Goal: Task Accomplishment & Management: Use online tool/utility

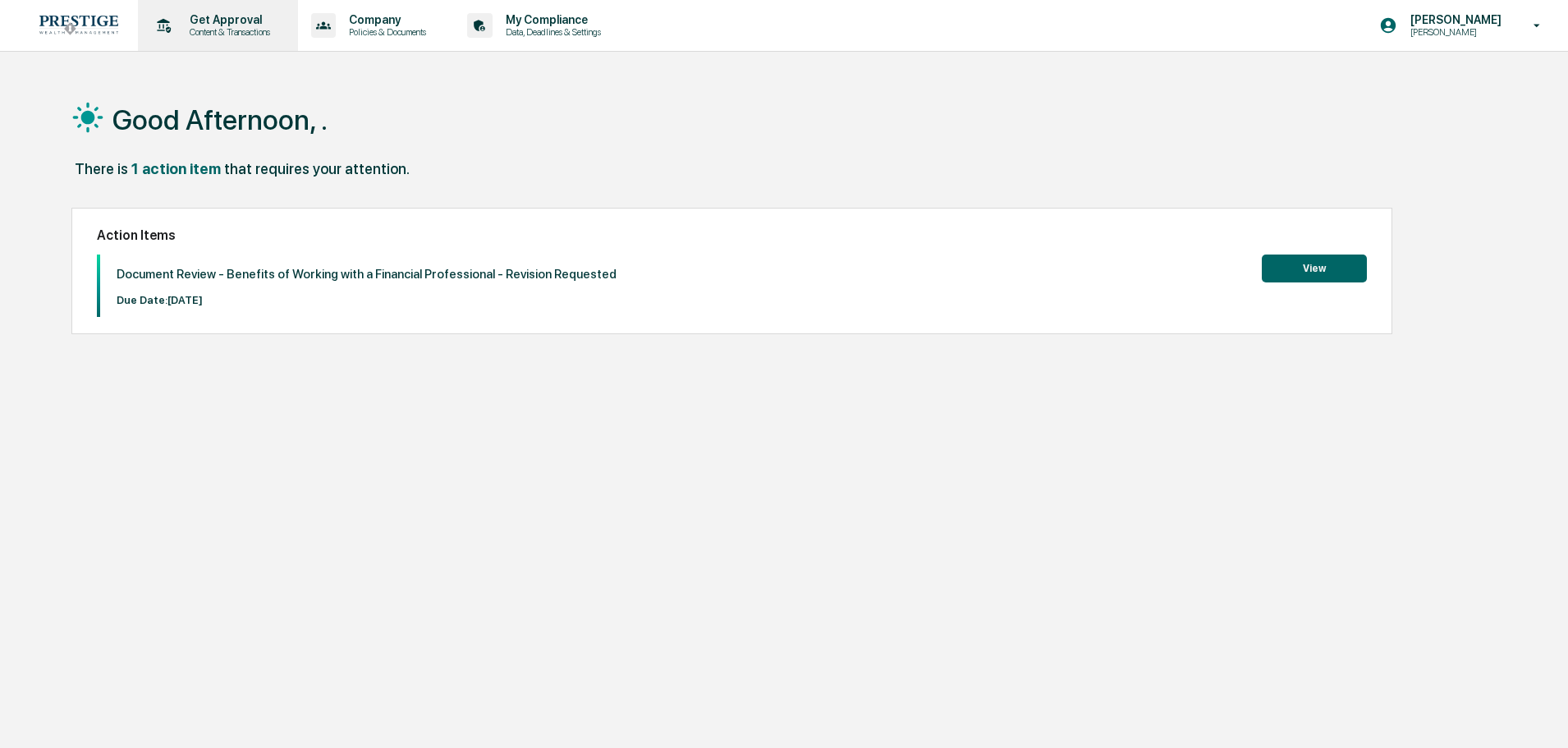
click at [245, 33] on p "Content & Transactions" at bounding box center [227, 32] width 102 height 12
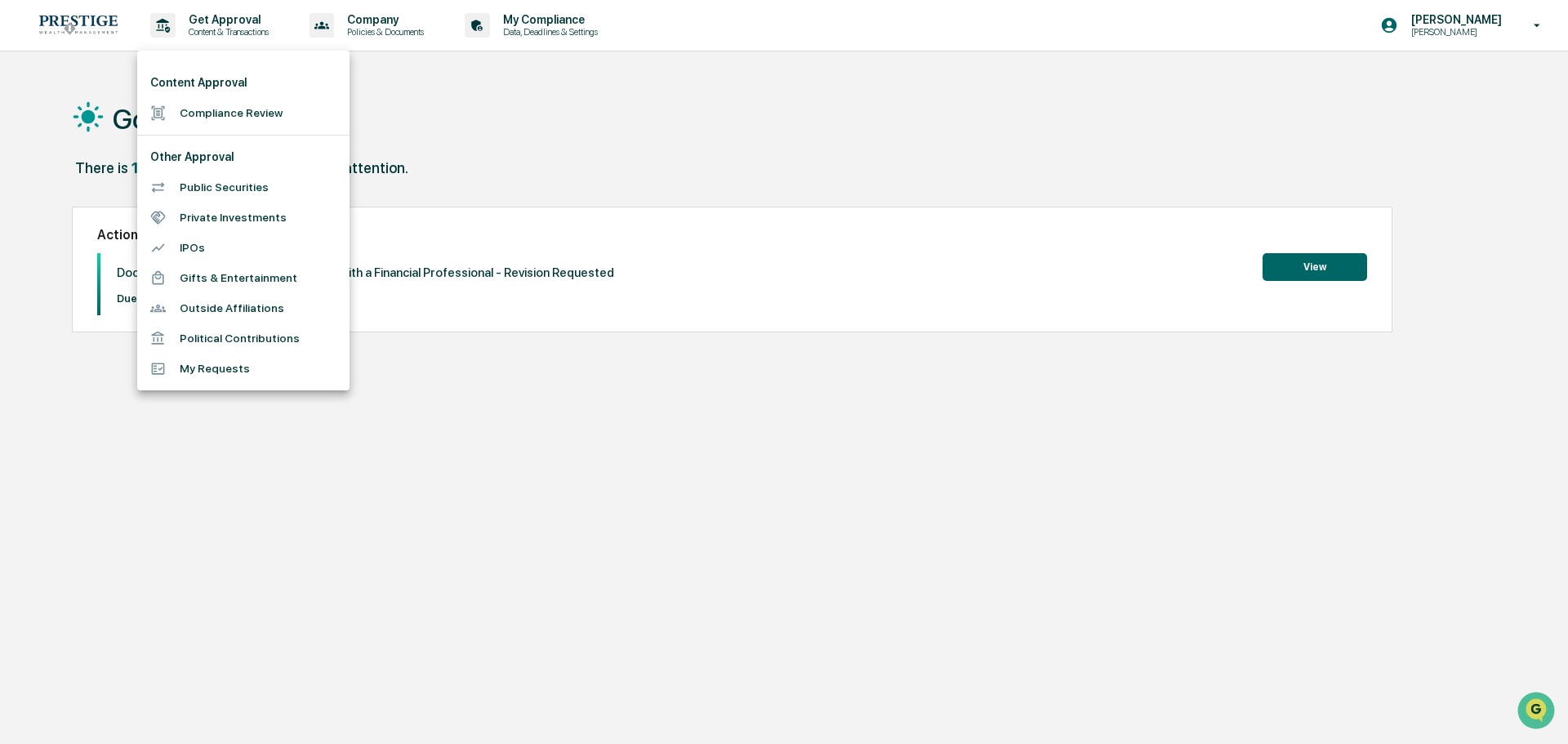
click at [241, 97] on li "Content Approval" at bounding box center [243, 83] width 213 height 30
click at [244, 110] on li "Compliance Review" at bounding box center [243, 113] width 213 height 30
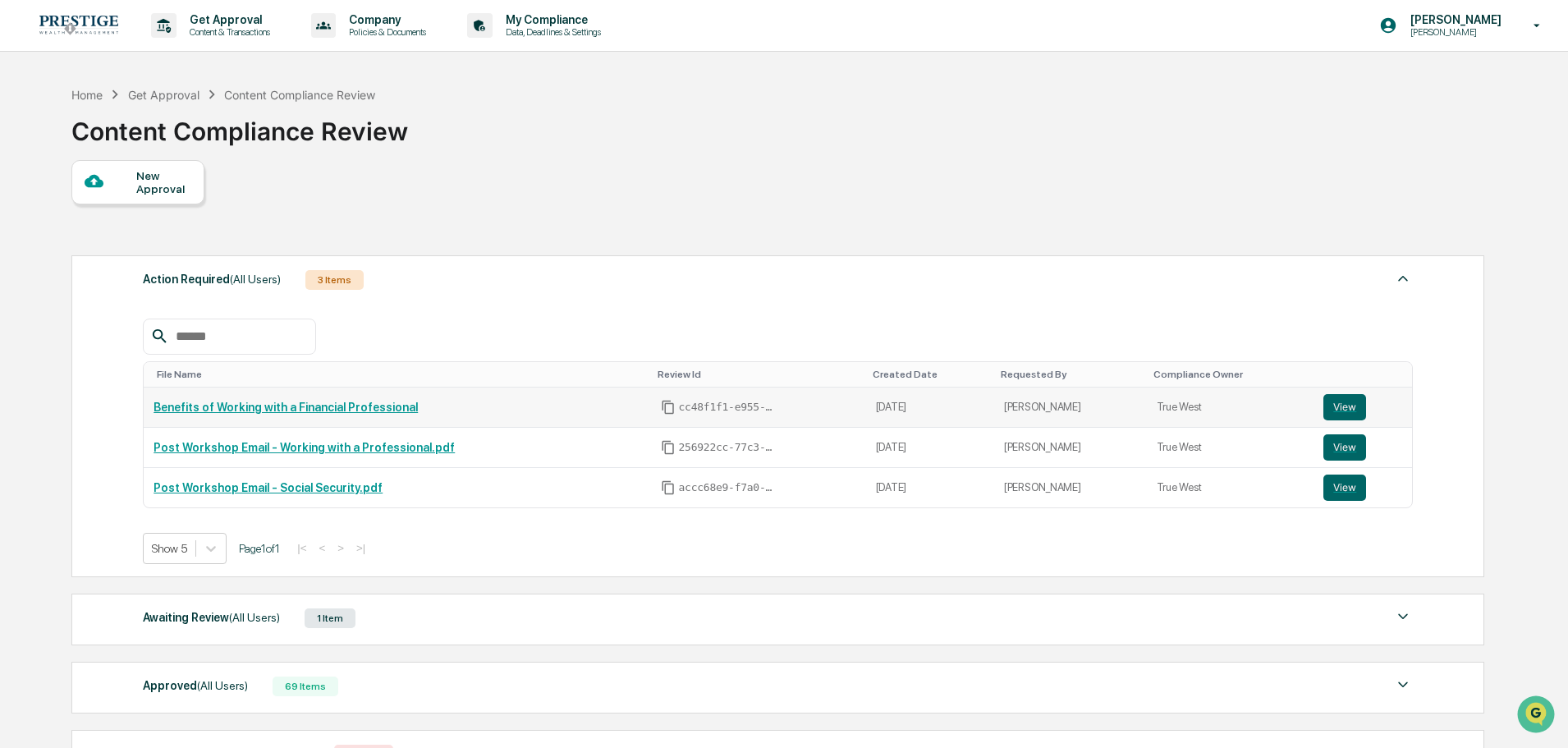
scroll to position [83, 0]
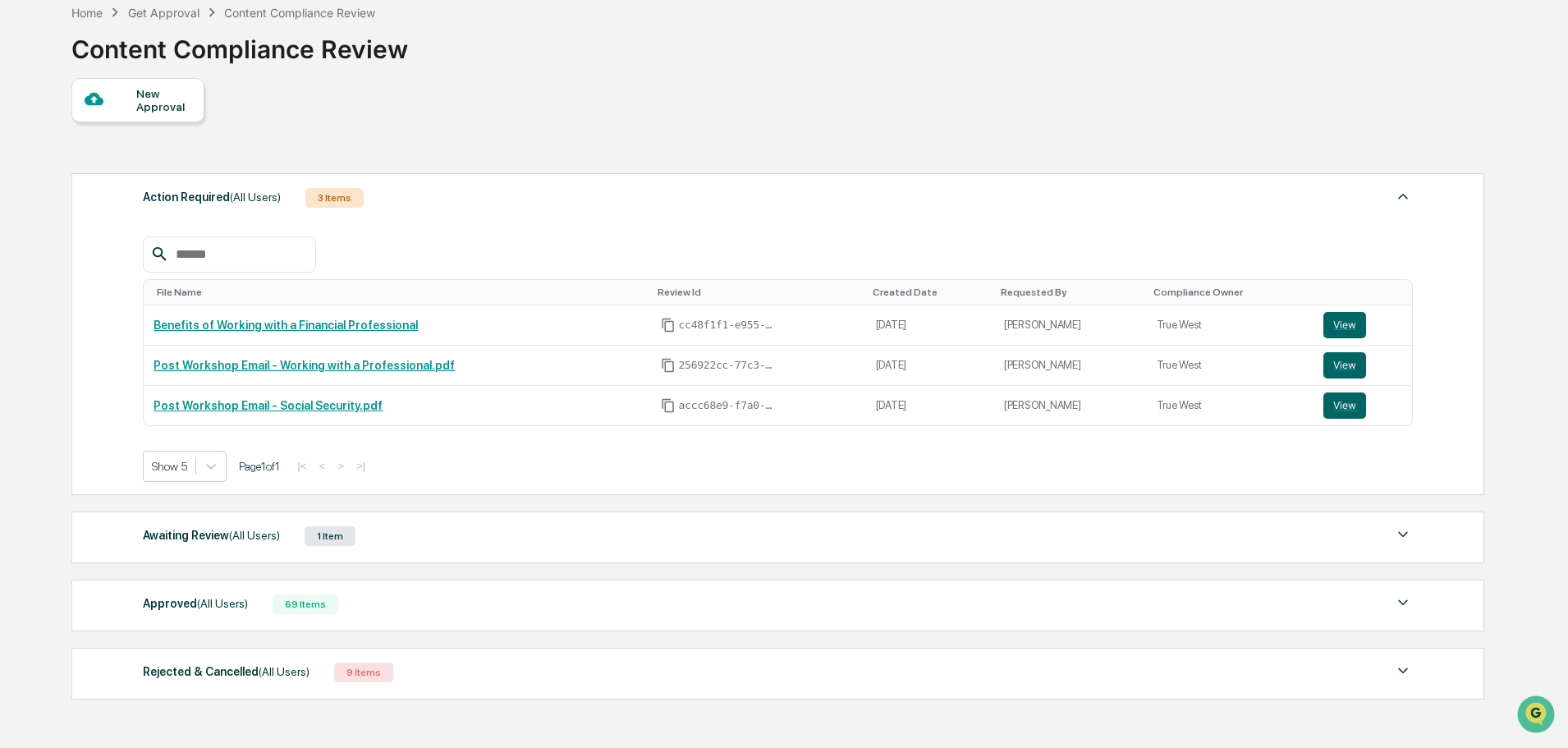
click at [403, 596] on div "Approved (All Users) 69 Items" at bounding box center [778, 604] width 1271 height 23
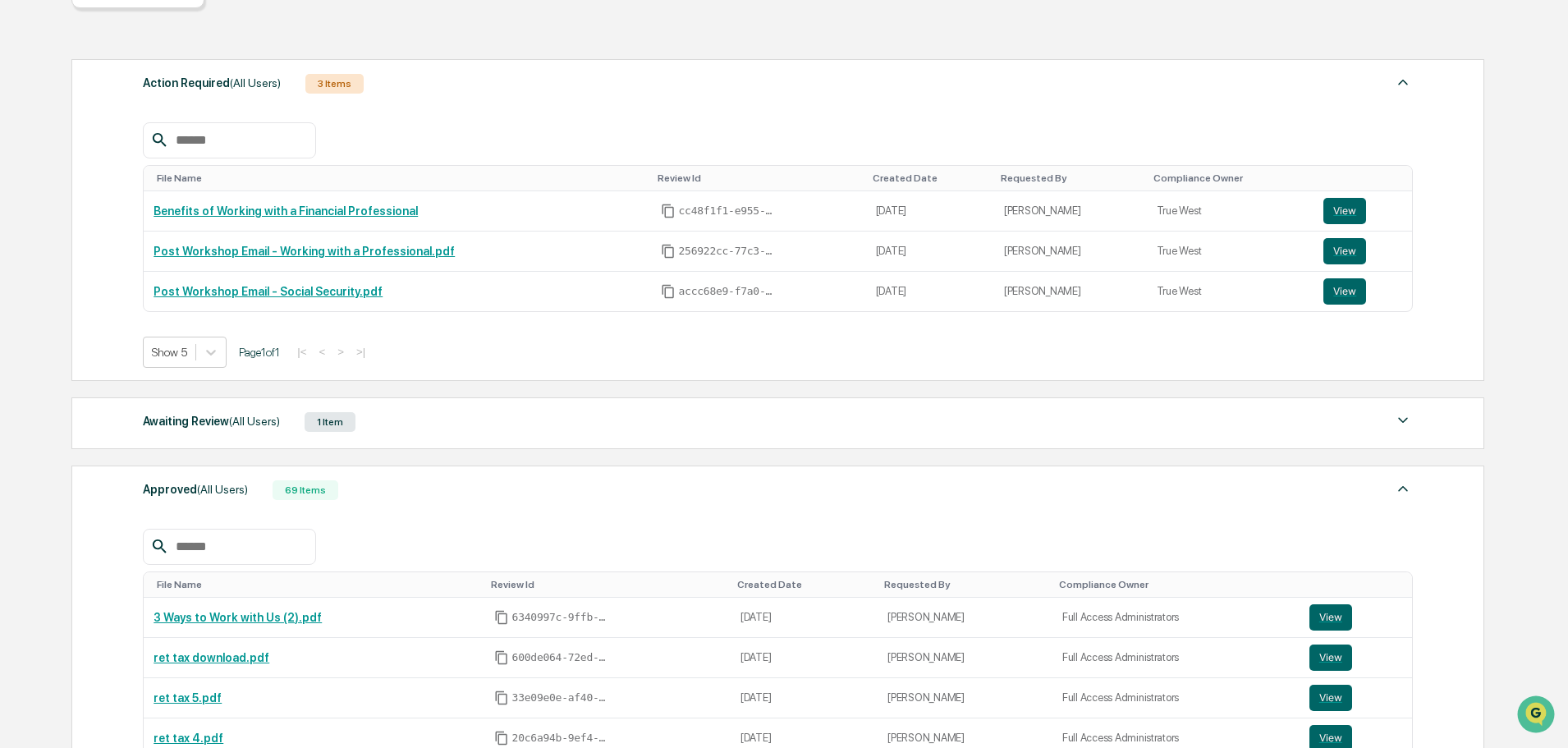
scroll to position [0, 0]
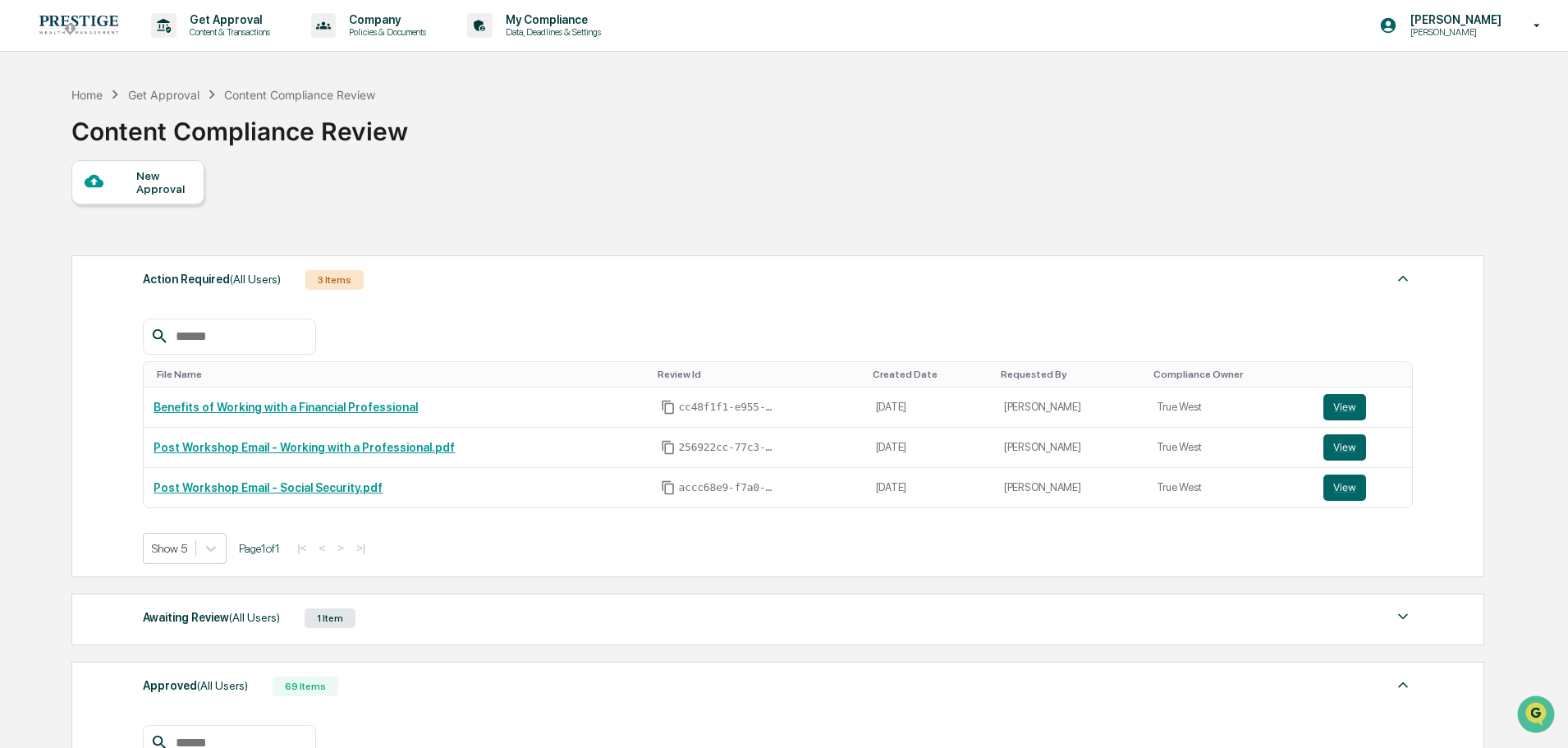
click at [403, 587] on div "Action Required (All Users) 3 Items File Name Review Id Created Date Requested …" at bounding box center [777, 694] width 1412 height 894
click at [401, 601] on div "Awaiting Review (All Users) 1 Item File Name Review Id Created Date Requested B…" at bounding box center [778, 619] width 1414 height 51
click at [406, 617] on div "Awaiting Review (All Users) 1 Item" at bounding box center [778, 618] width 1271 height 23
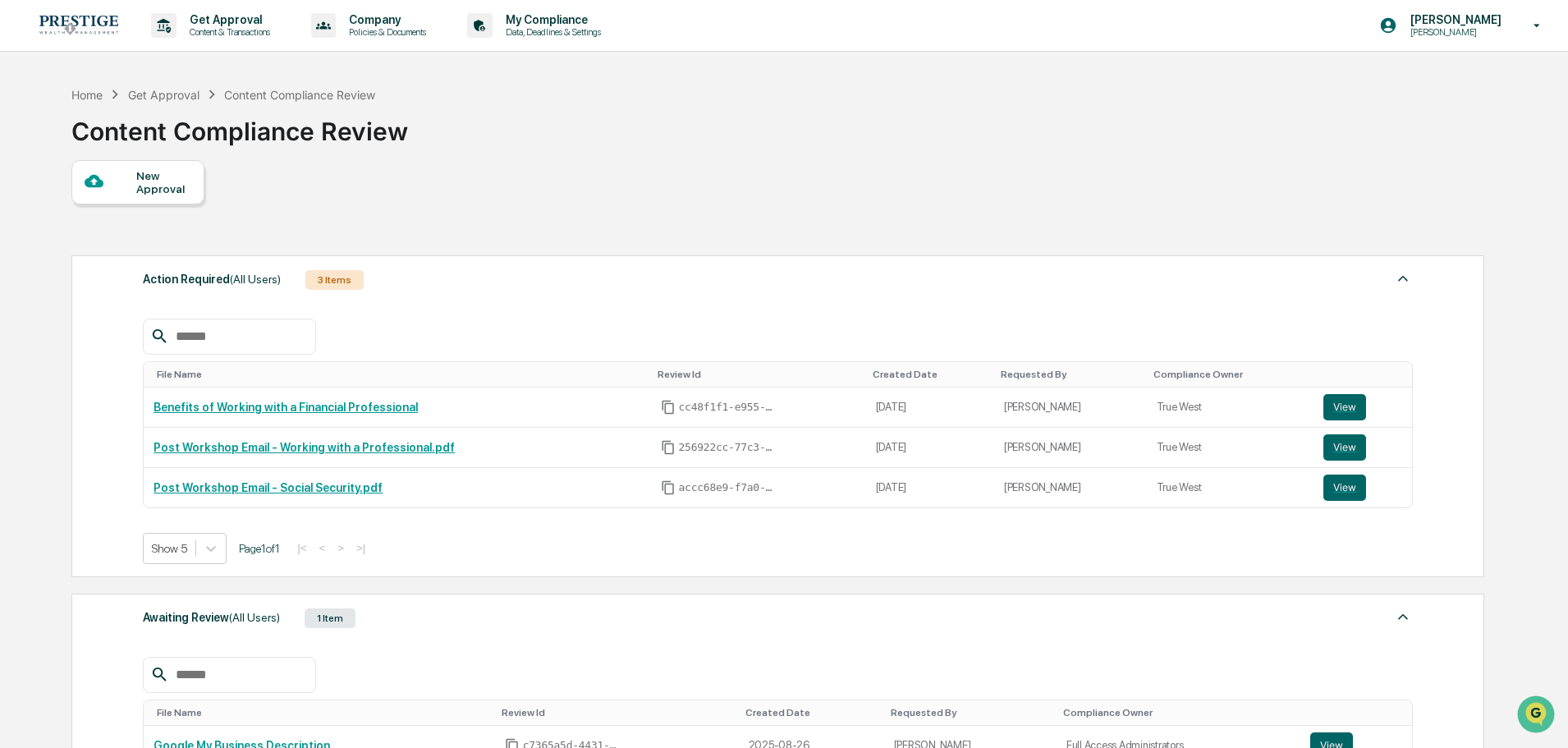
scroll to position [411, 0]
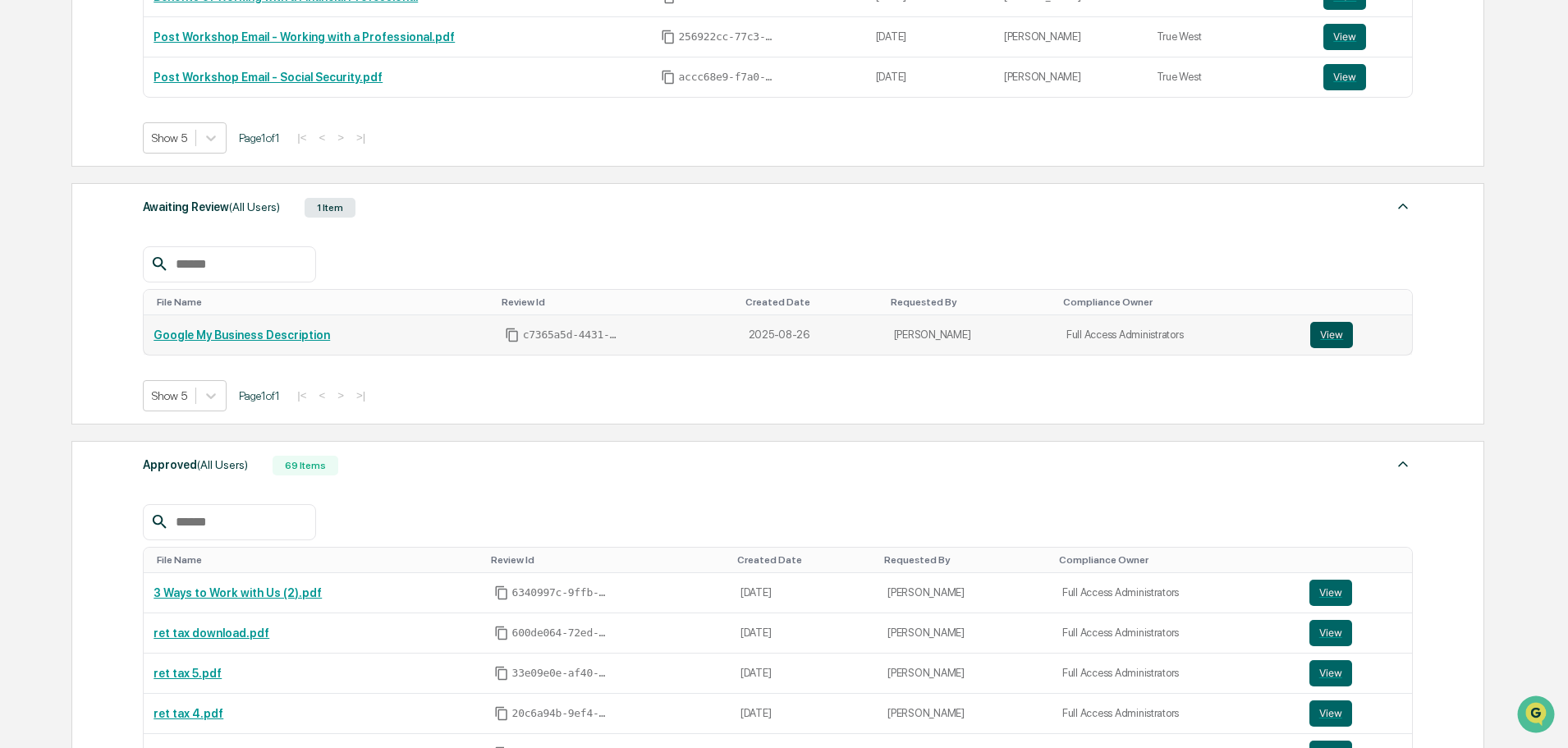
click at [1316, 327] on button "View" at bounding box center [1332, 335] width 43 height 27
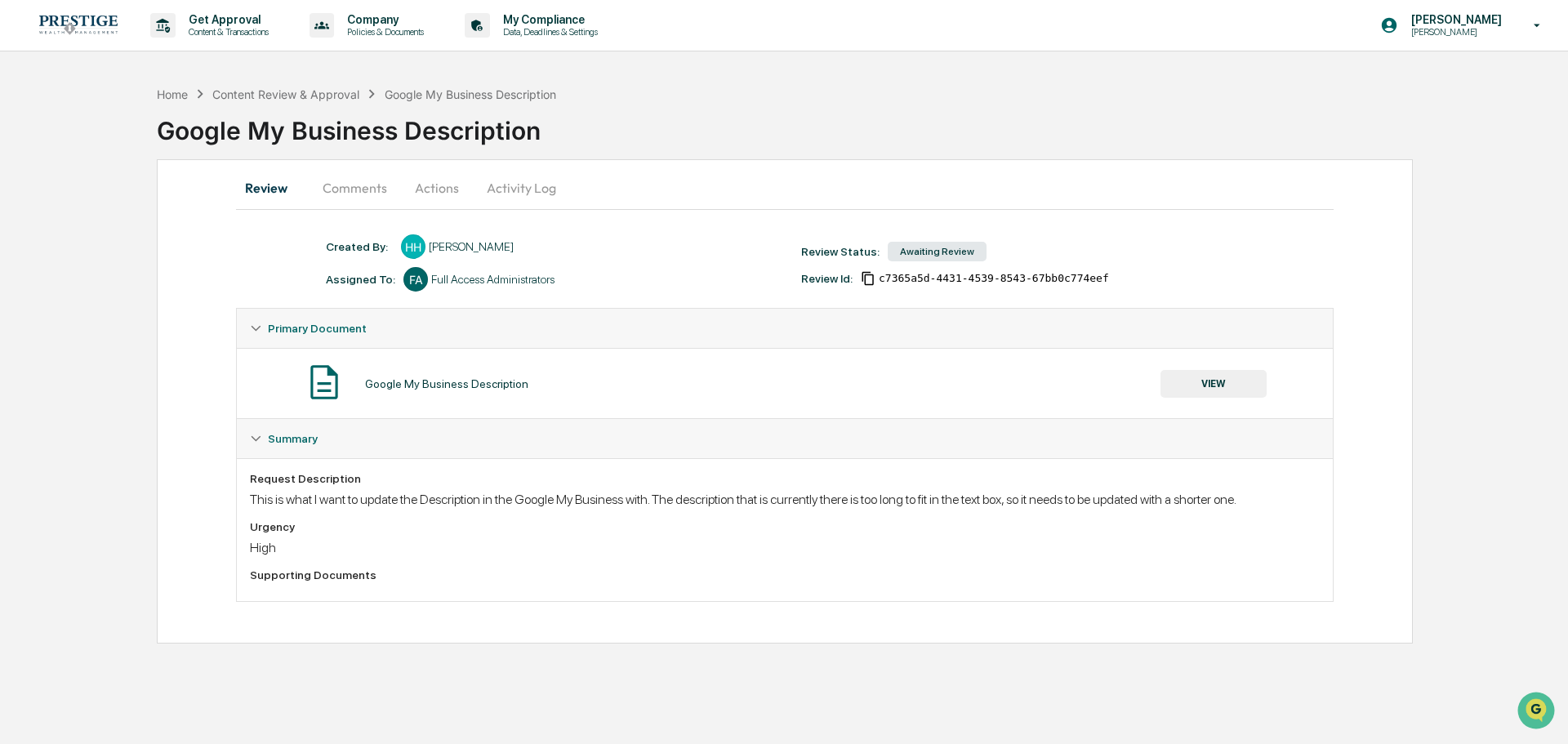
click at [417, 183] on button "Actions" at bounding box center [436, 188] width 73 height 39
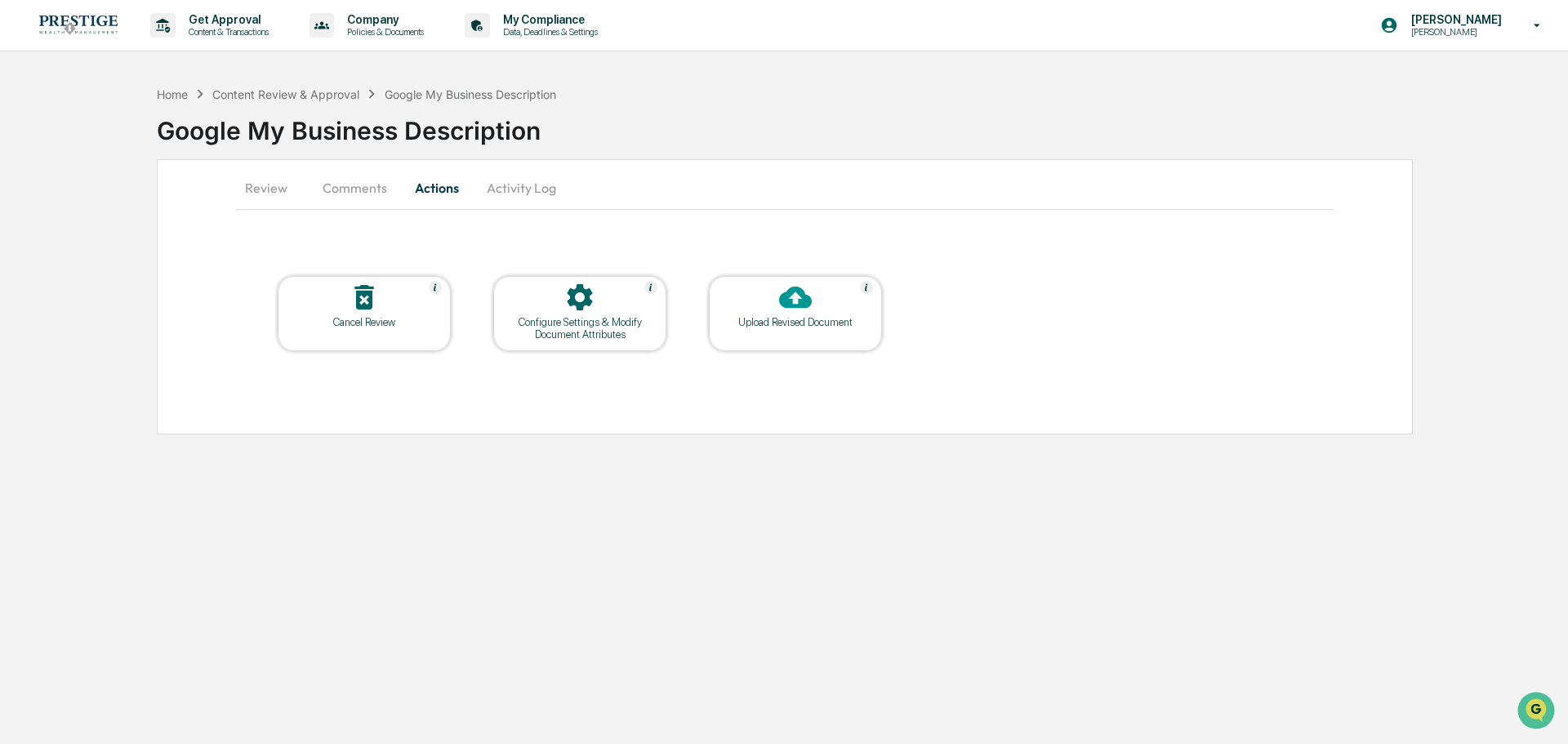
click at [249, 192] on button "Review" at bounding box center [272, 188] width 73 height 39
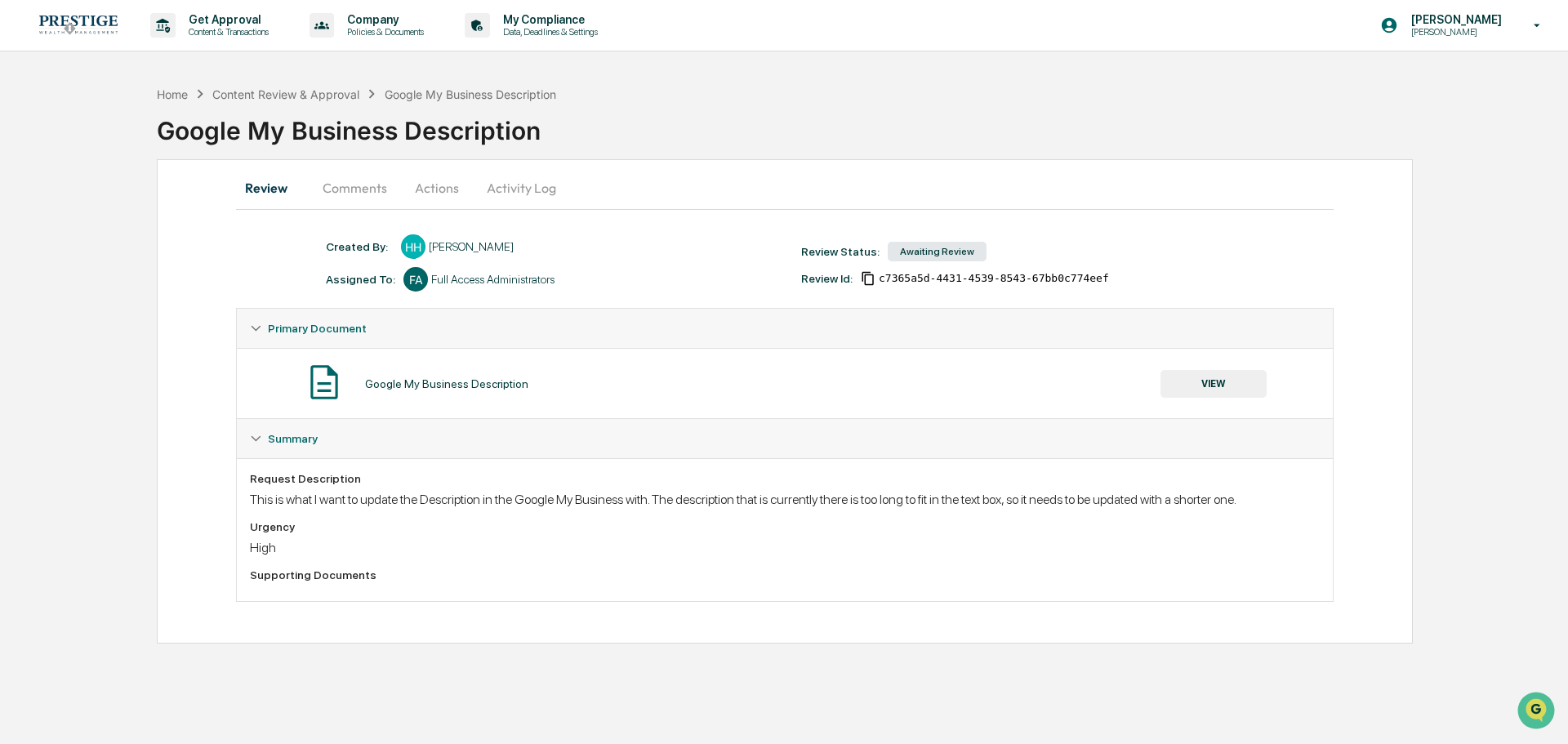
click at [1221, 388] on button "VIEW" at bounding box center [1213, 383] width 106 height 27
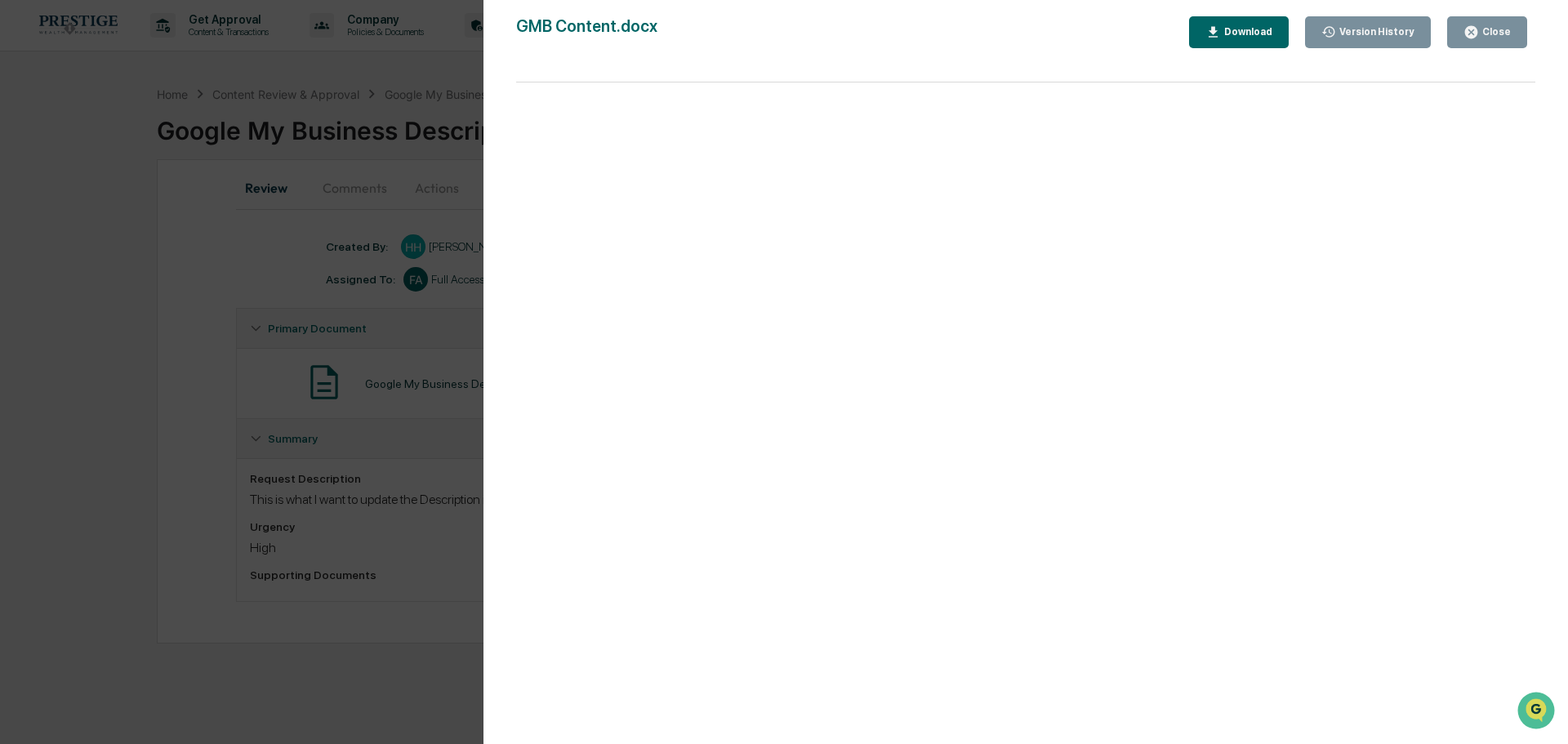
click at [231, 184] on div "Version History [DATE] 08:56 PM [PERSON_NAME] [DATE] 05:57 PM [PERSON_NAME] [DA…" at bounding box center [784, 372] width 1568 height 744
